Goal: Task Accomplishment & Management: Manage account settings

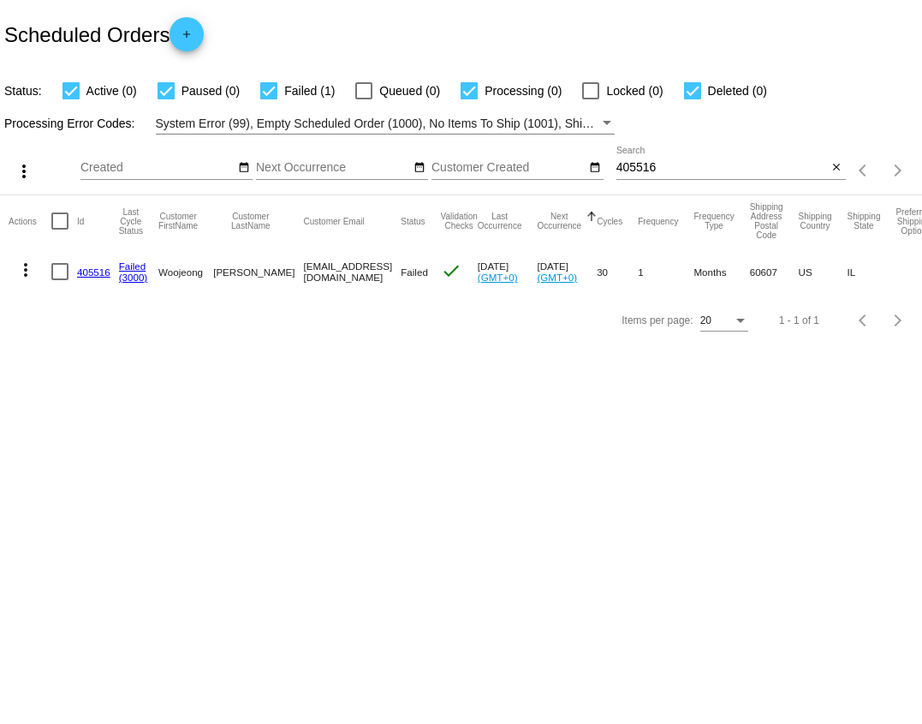
drag, startPoint x: 23, startPoint y: 266, endPoint x: 70, endPoint y: 336, distance: 84.6
click at [70, 336] on app-dashboard-scheduled-orders "Scheduled Orders add Status: Active (0) Paused (0) Failed (1) Queued (0) Proces…" at bounding box center [461, 172] width 922 height 344
click at [98, 277] on link "405516" at bounding box center [93, 271] width 33 height 11
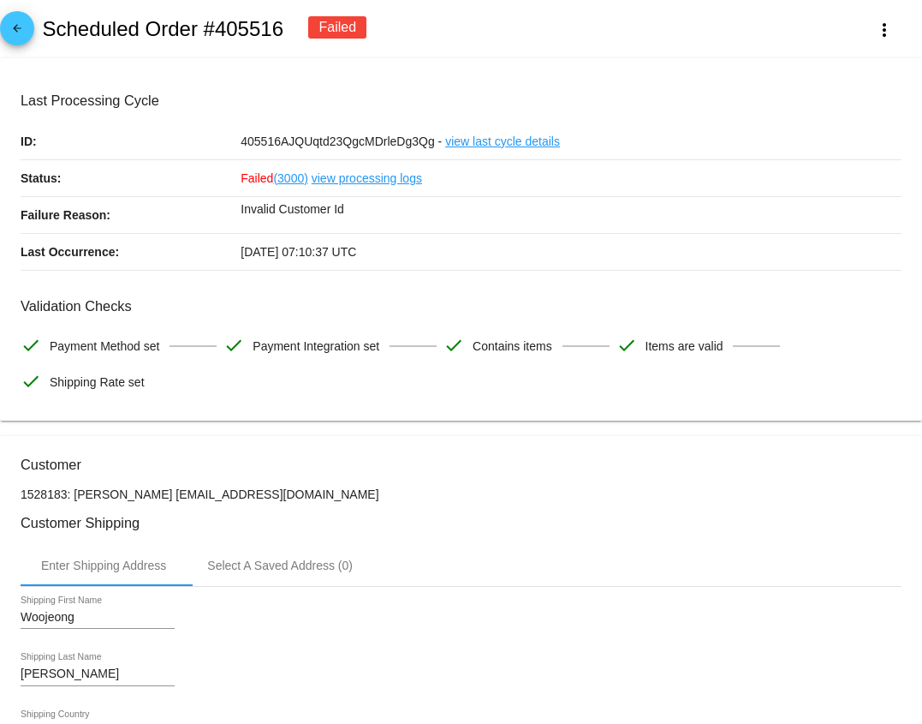
click at [27, 19] on span "arrow_back" at bounding box center [17, 32] width 21 height 42
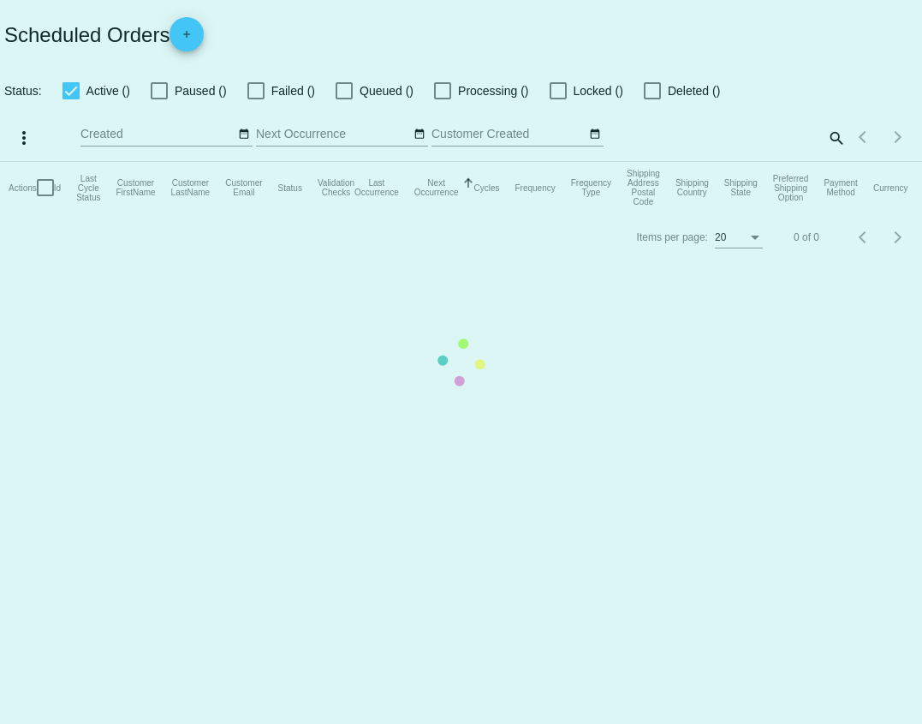
checkbox input "true"
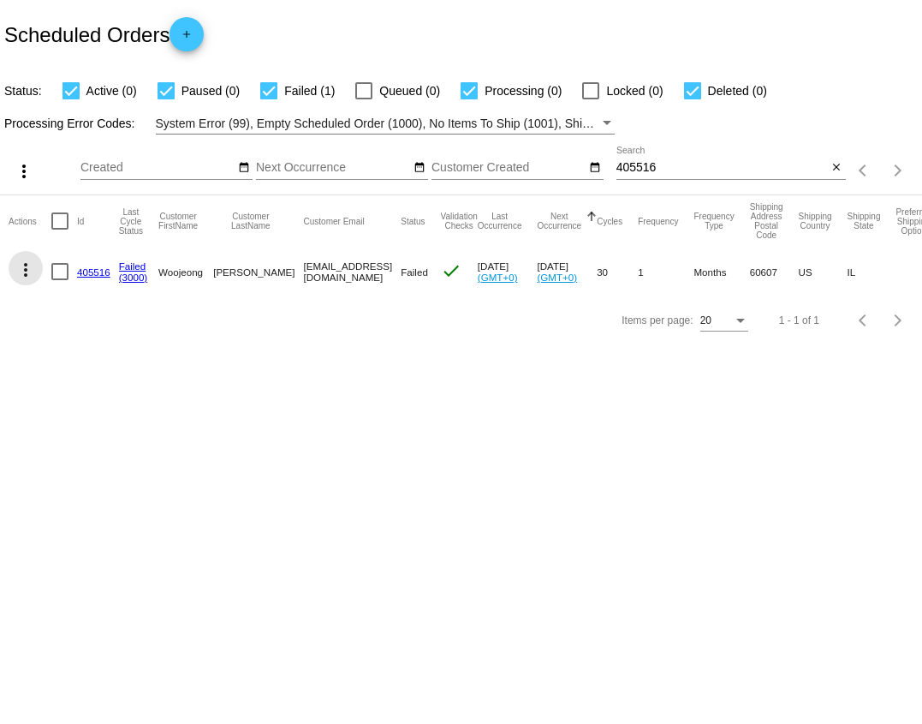
click at [27, 272] on mat-icon "more_vert" at bounding box center [25, 270] width 21 height 21
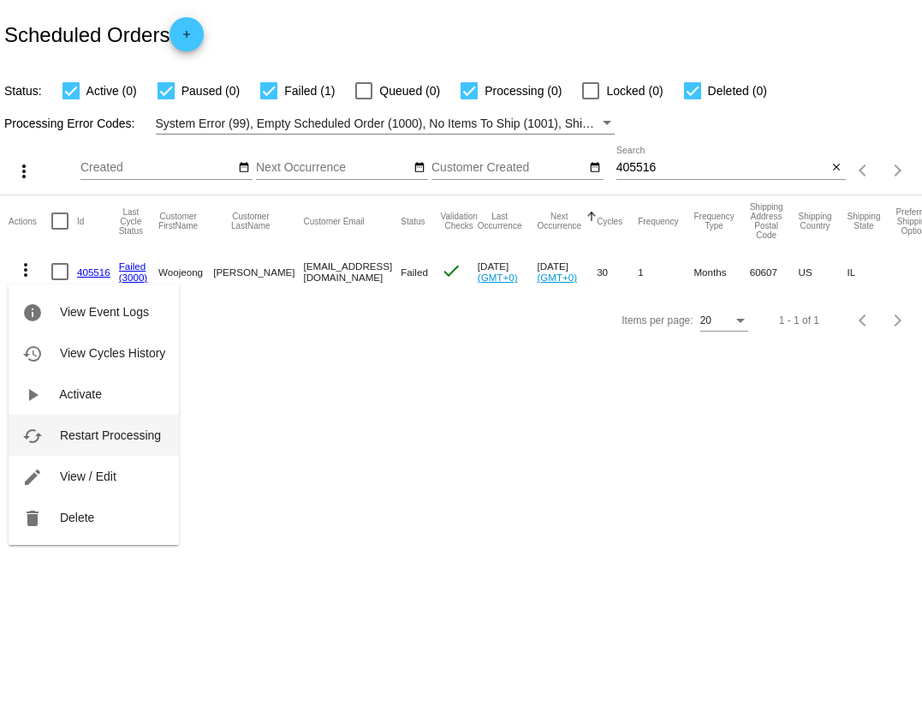
click at [81, 437] on span "Restart Processing" at bounding box center [110, 435] width 101 height 14
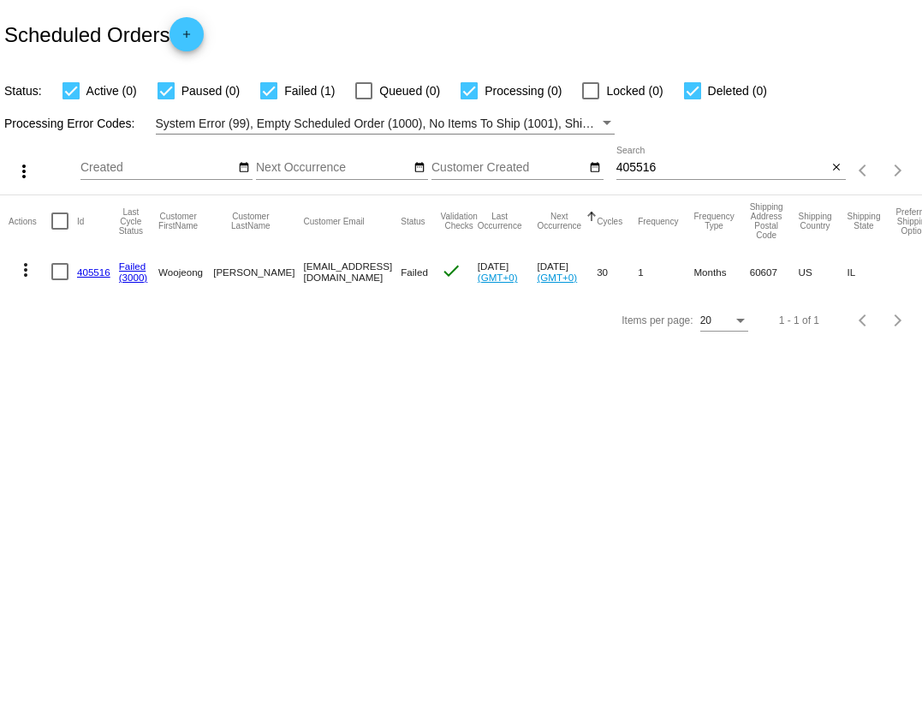
click at [92, 272] on link "405516" at bounding box center [93, 271] width 33 height 11
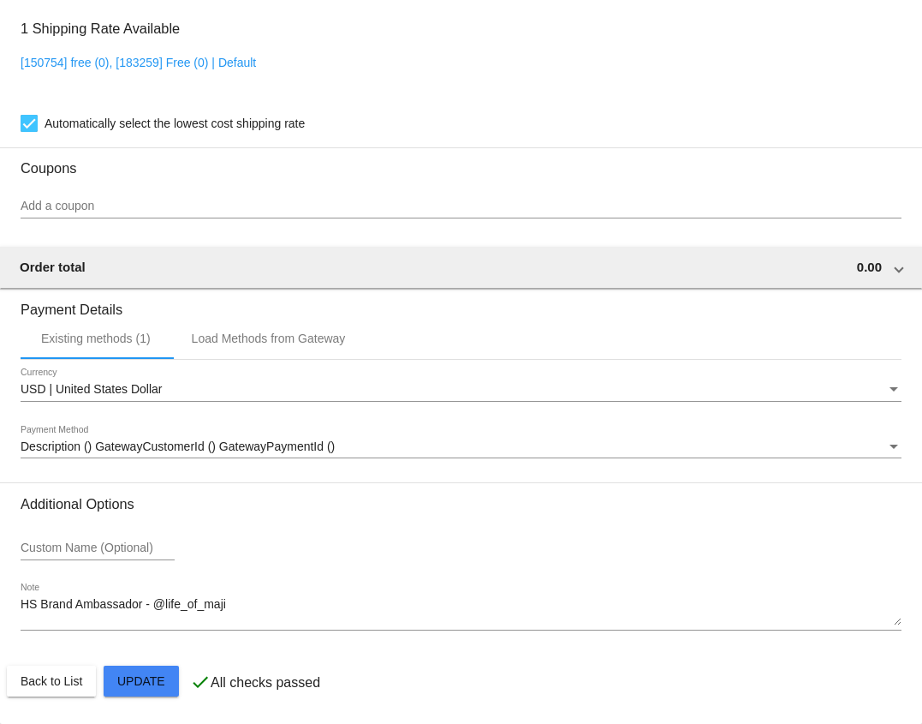
scroll to position [1489, 0]
click at [157, 441] on span "Description () GatewayCustomerId () GatewayPaymentId ()" at bounding box center [178, 446] width 314 height 14
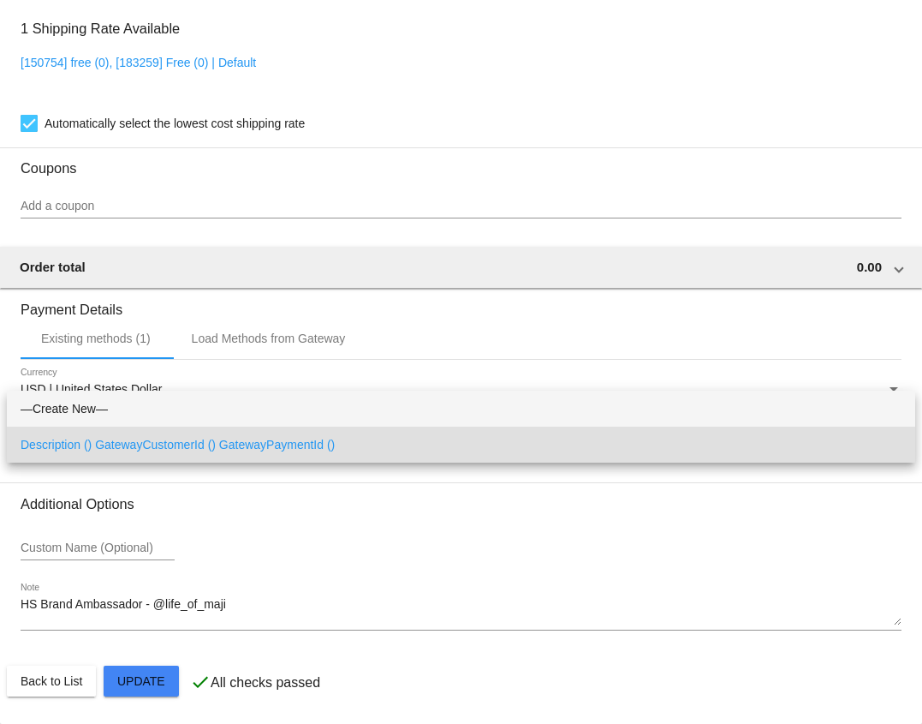
click at [151, 411] on span "—Create New—" at bounding box center [461, 409] width 881 height 36
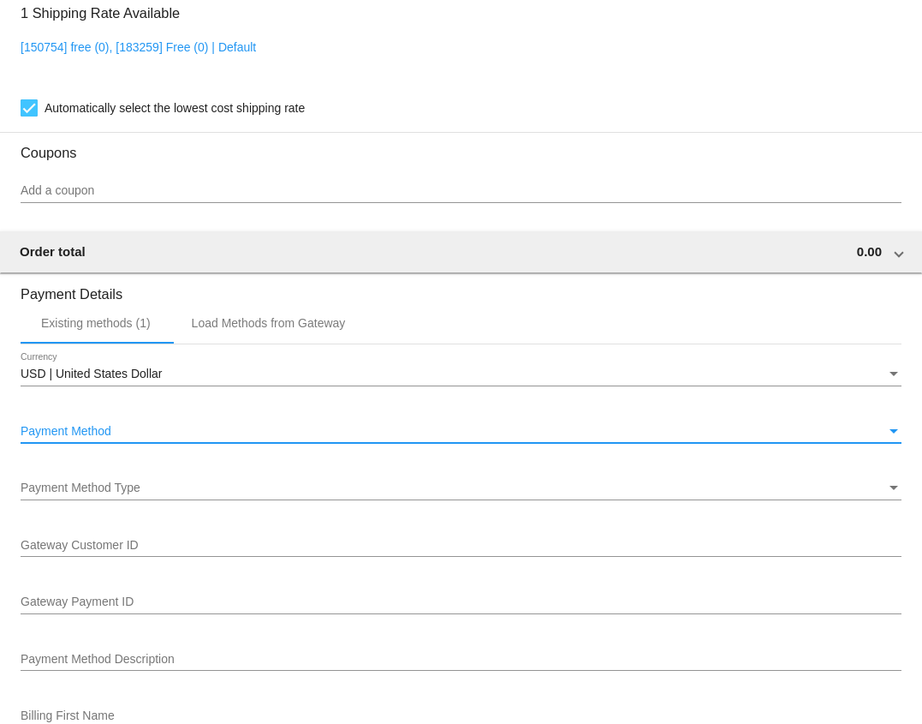
click at [125, 493] on div "Payment Method Type Payment Method Type" at bounding box center [461, 483] width 881 height 33
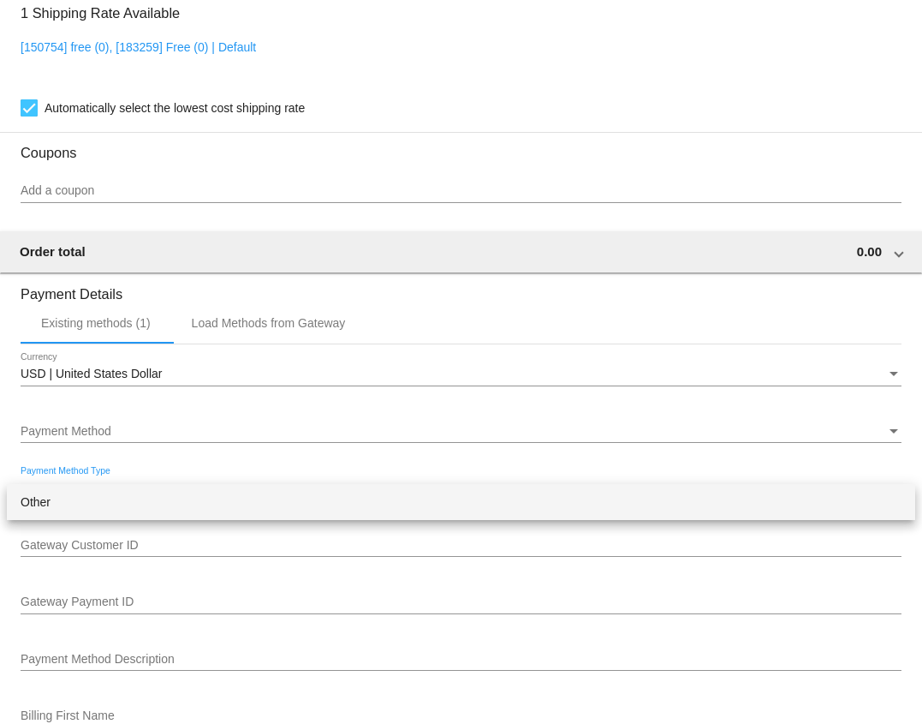
click at [125, 493] on span "Other" at bounding box center [461, 502] width 881 height 36
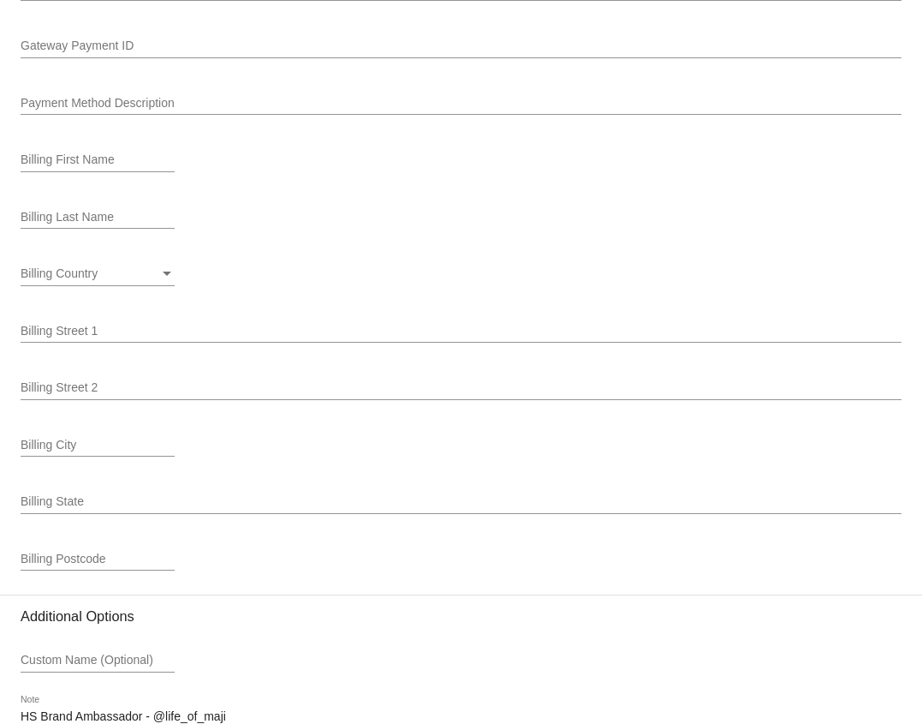
scroll to position [2177, 0]
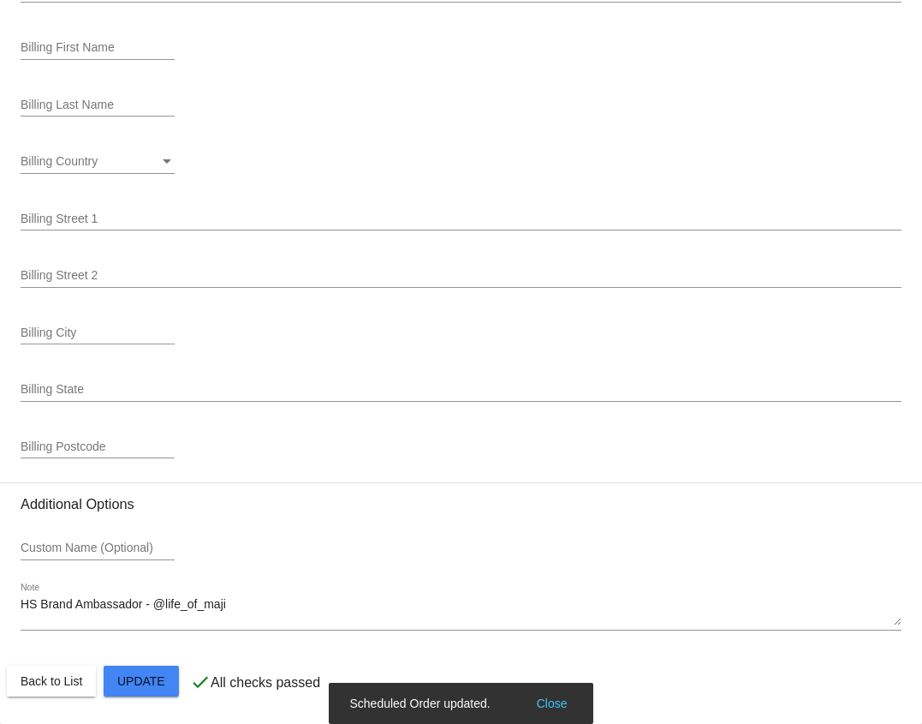
click at [262, 609] on textarea "HS Brand Ambassador - @life_of_maji" at bounding box center [461, 611] width 881 height 27
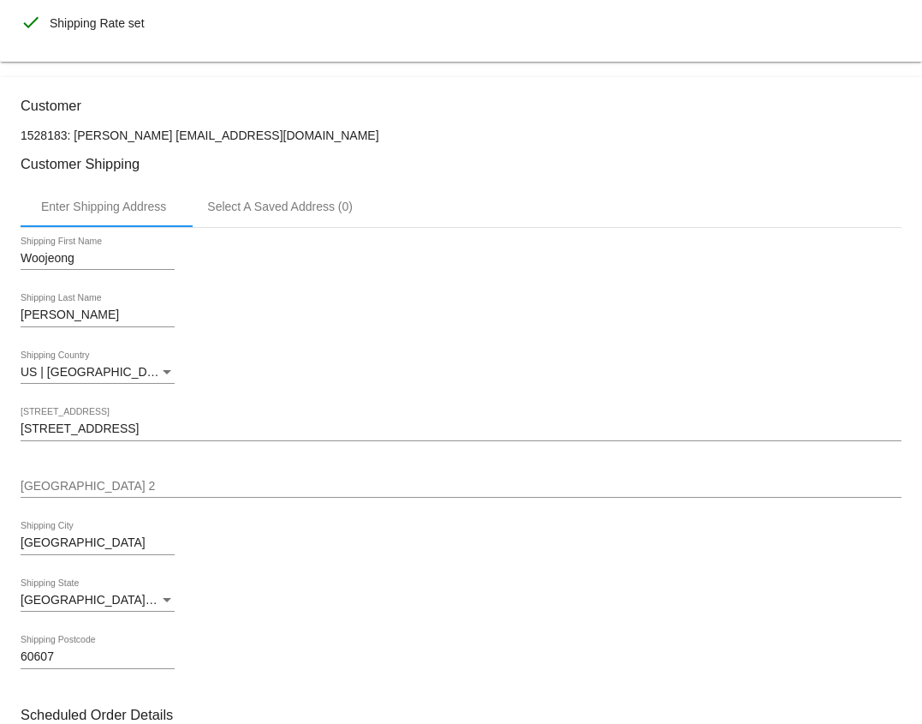
scroll to position [0, 0]
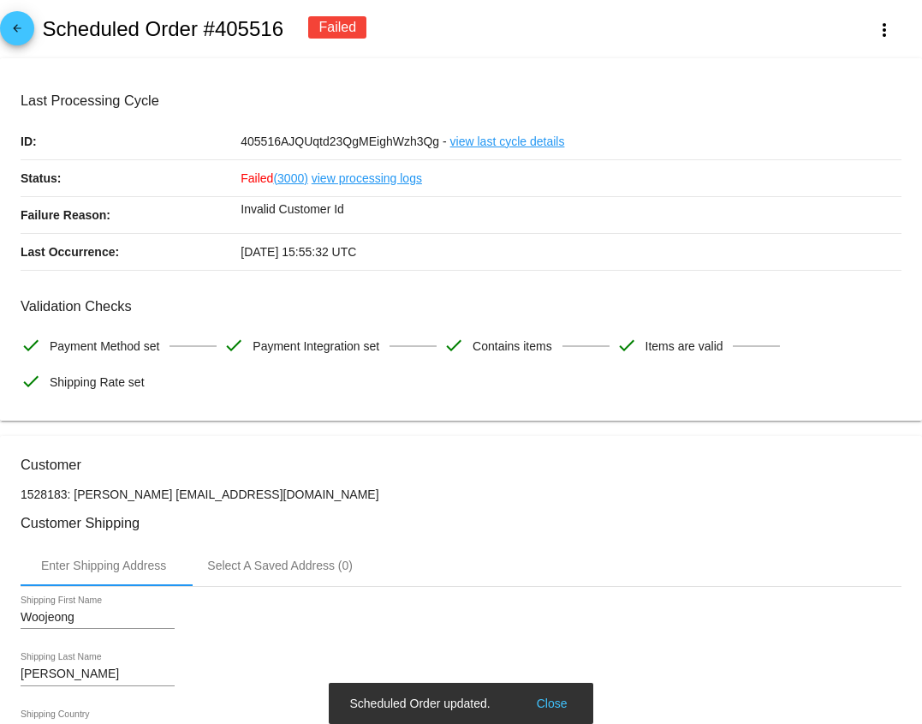
type textarea "HS Brand Ambassador - @life_of_maji -MB"
click at [26, 37] on mat-icon "arrow_back" at bounding box center [17, 32] width 21 height 21
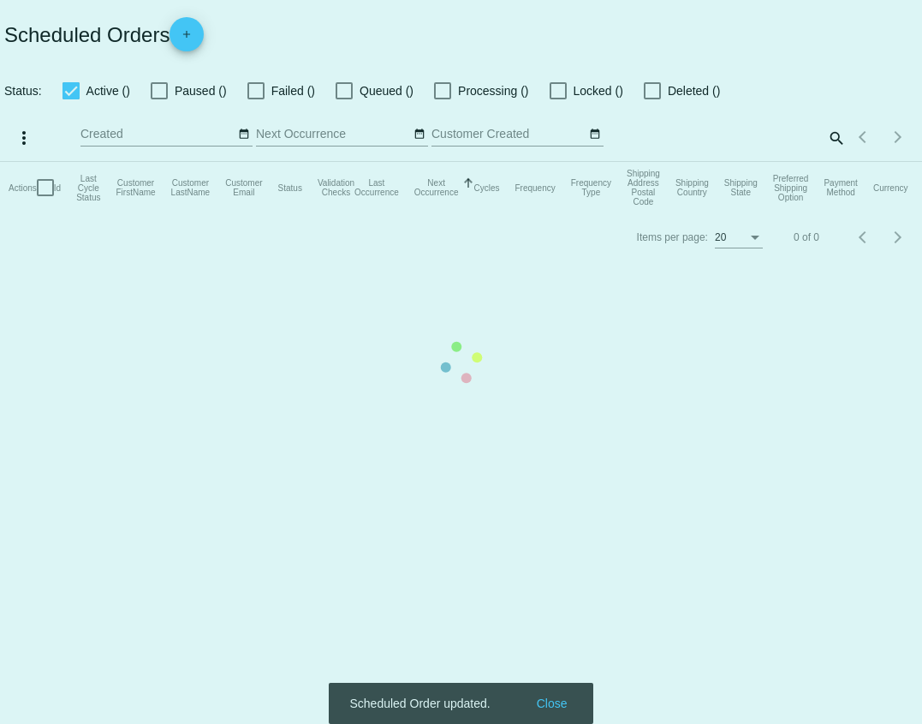
checkbox input "true"
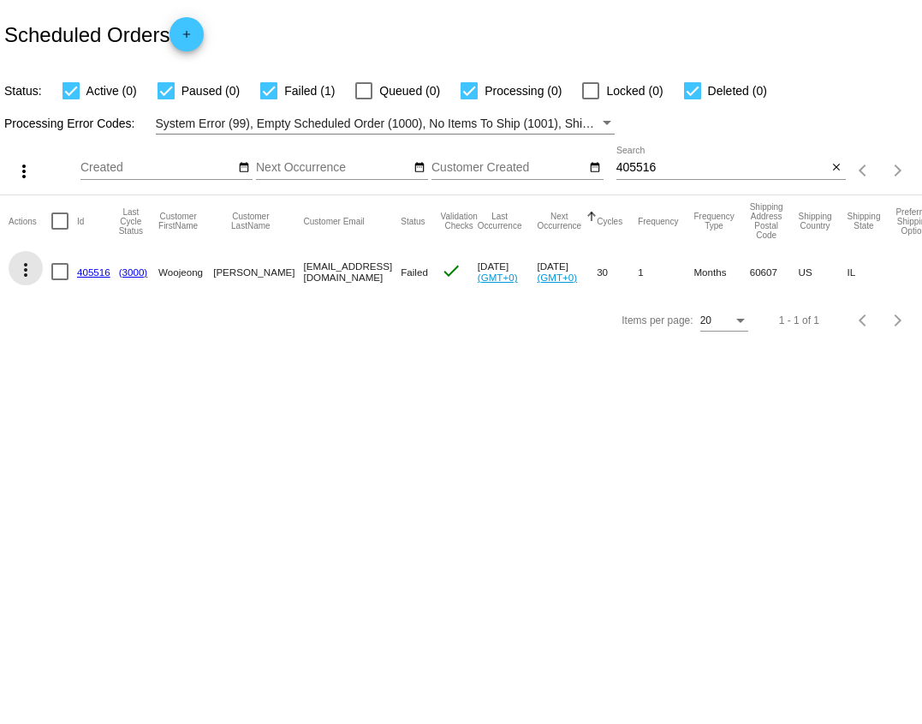
click at [25, 266] on mat-icon "more_vert" at bounding box center [25, 270] width 21 height 21
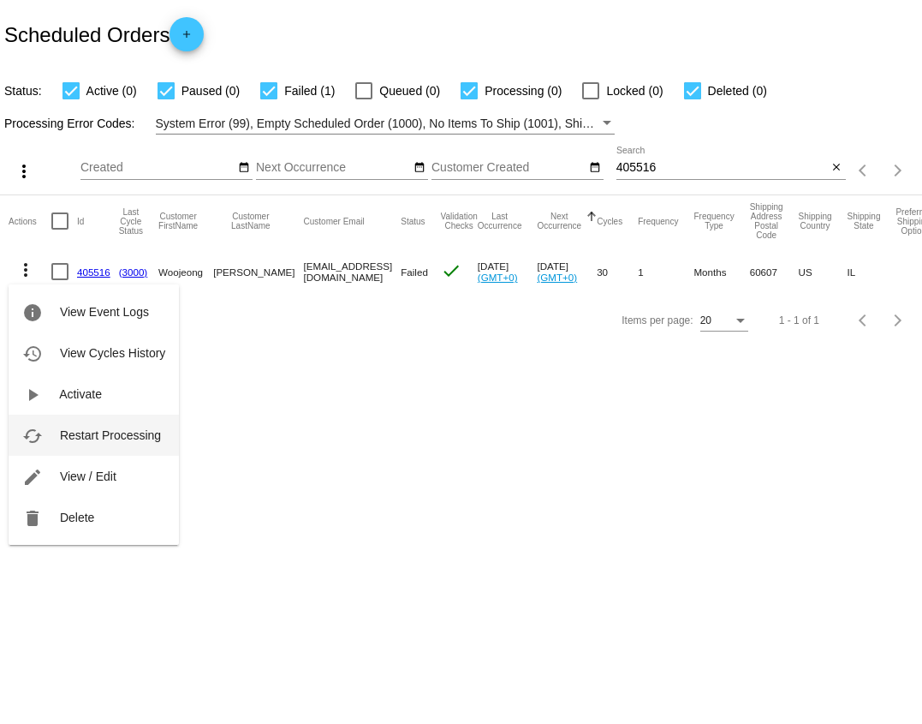
click at [86, 415] on button "cached Restart Processing" at bounding box center [94, 435] width 170 height 41
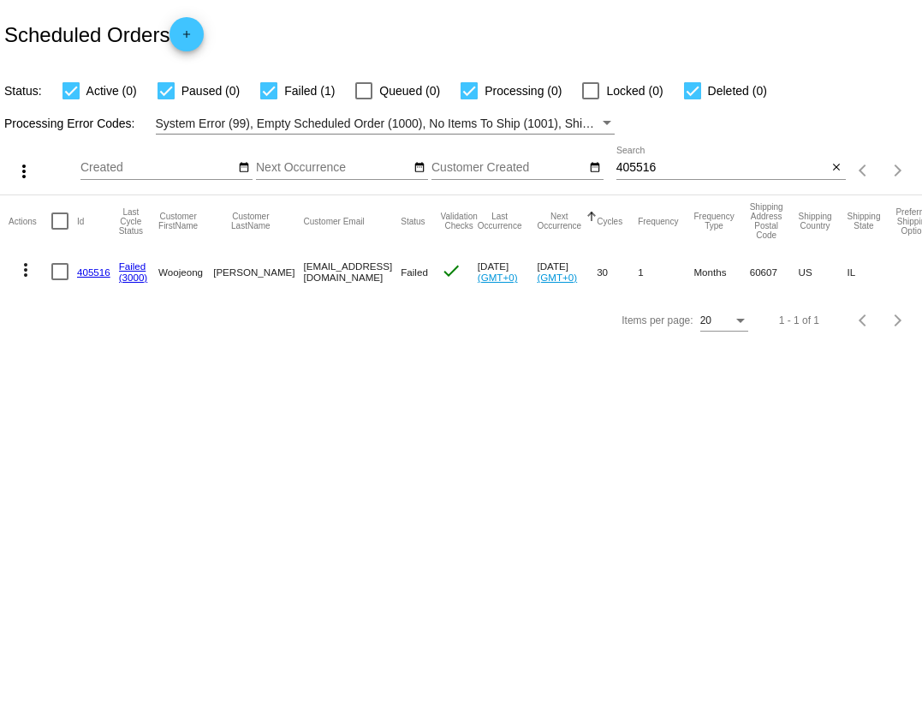
click at [98, 268] on link "405516" at bounding box center [93, 271] width 33 height 11
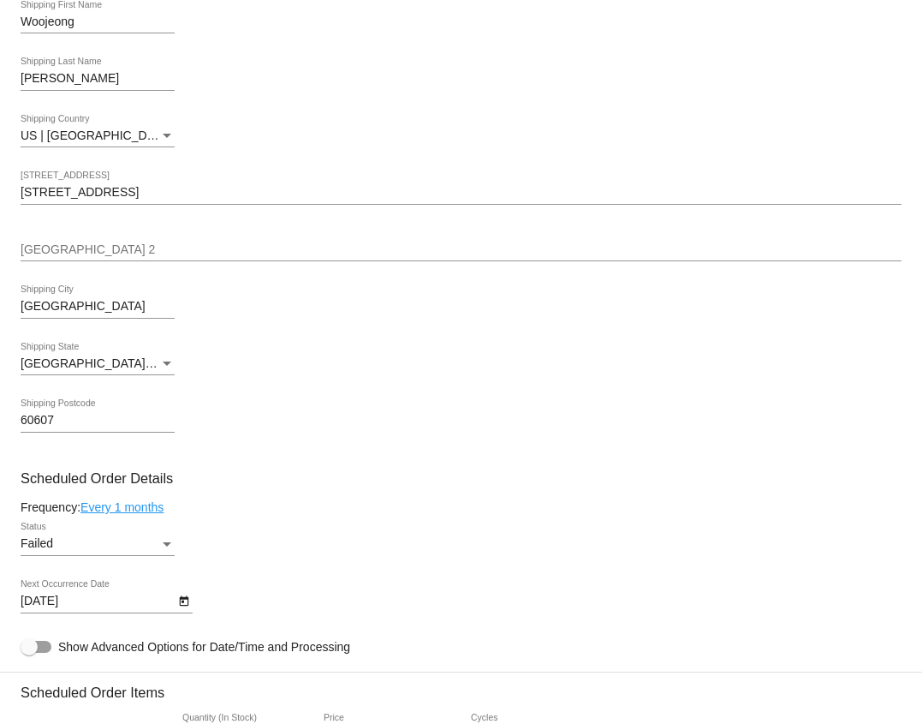
scroll to position [531, 0]
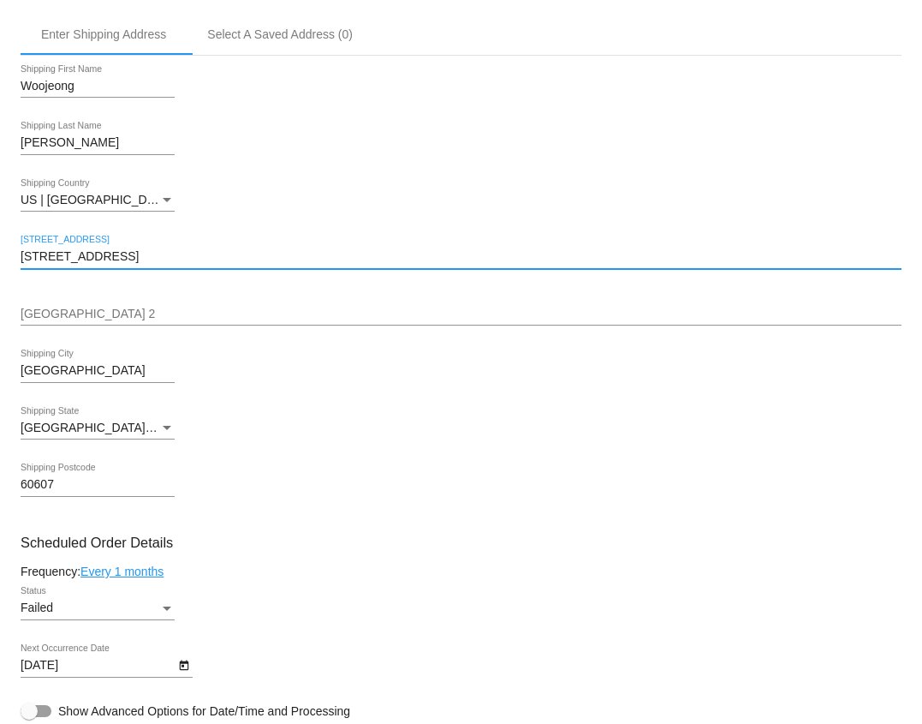
drag, startPoint x: 185, startPoint y: 261, endPoint x: 12, endPoint y: 262, distance: 173.0
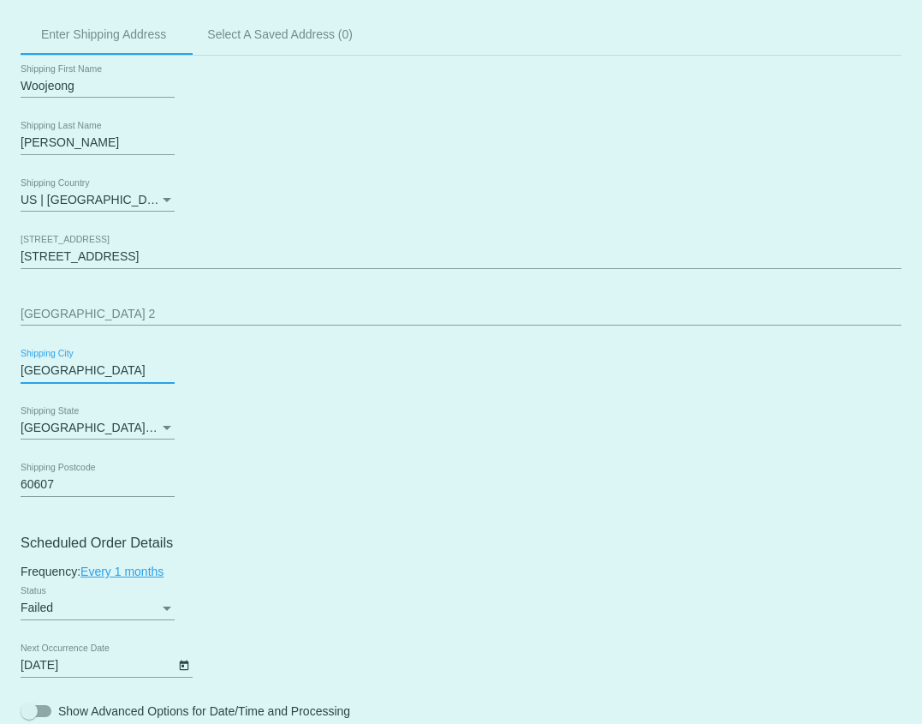
drag, startPoint x: 75, startPoint y: 383, endPoint x: 15, endPoint y: 381, distance: 60.0
drag, startPoint x: 68, startPoint y: 491, endPoint x: 9, endPoint y: 490, distance: 59.1
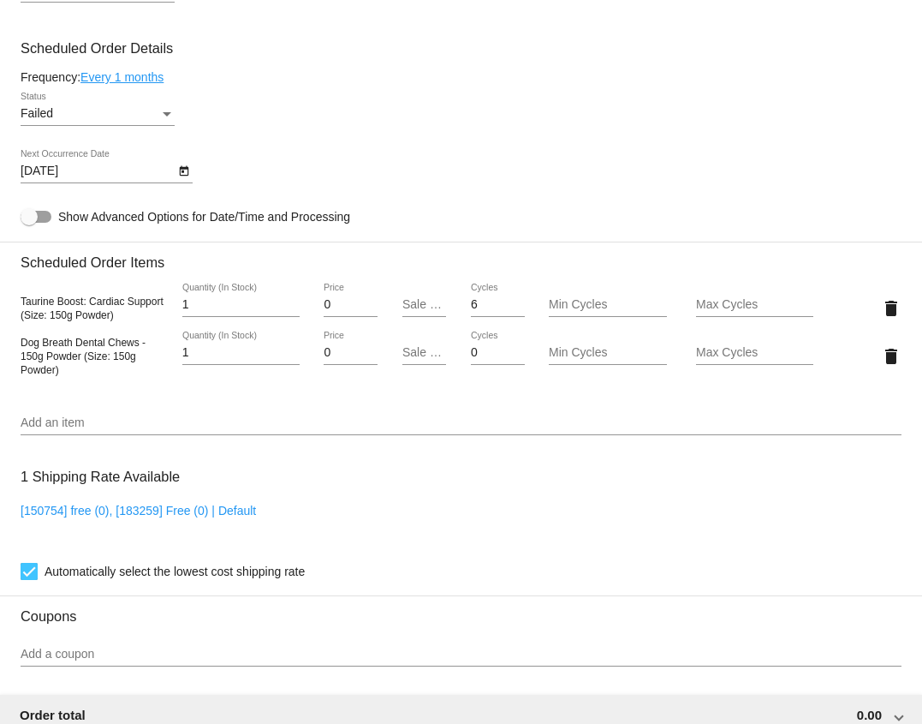
scroll to position [1065, 0]
